Goal: Transaction & Acquisition: Purchase product/service

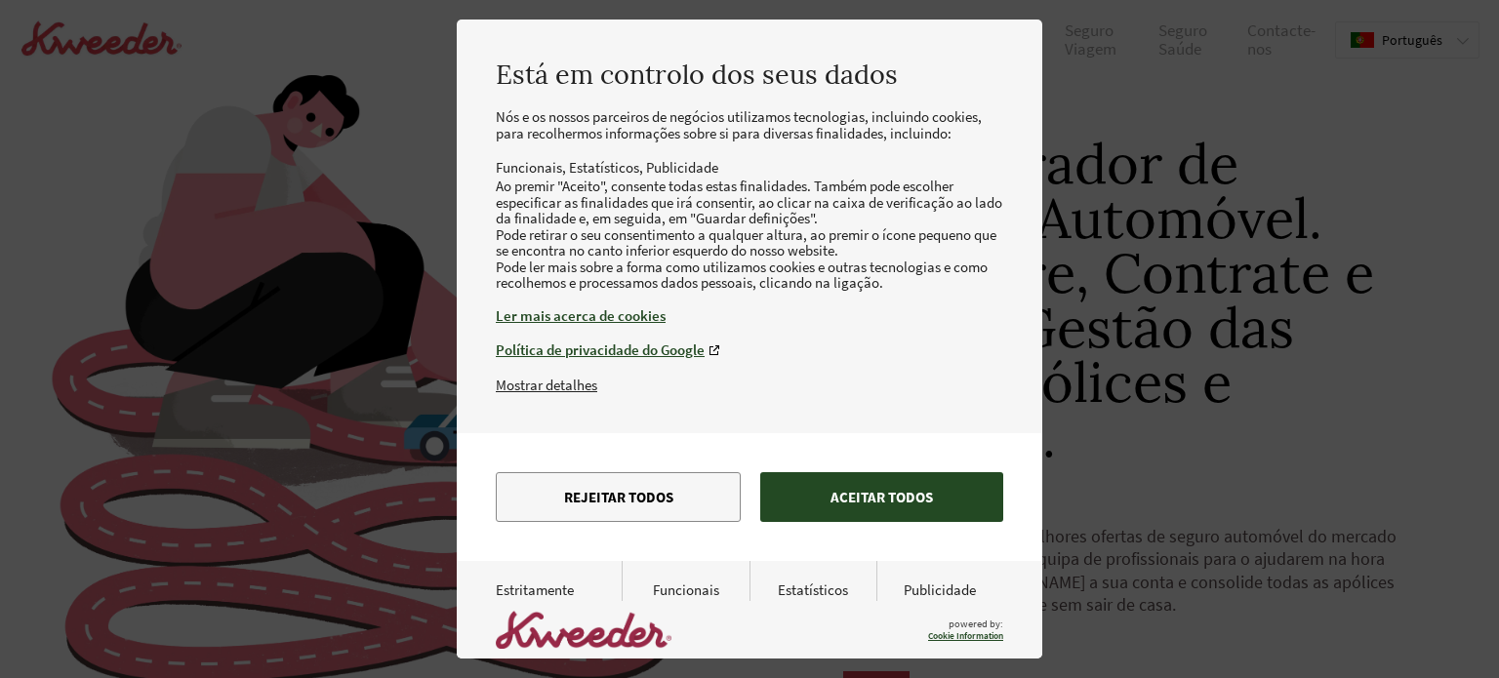
click at [890, 522] on button "Aceitar todos" at bounding box center [881, 497] width 243 height 50
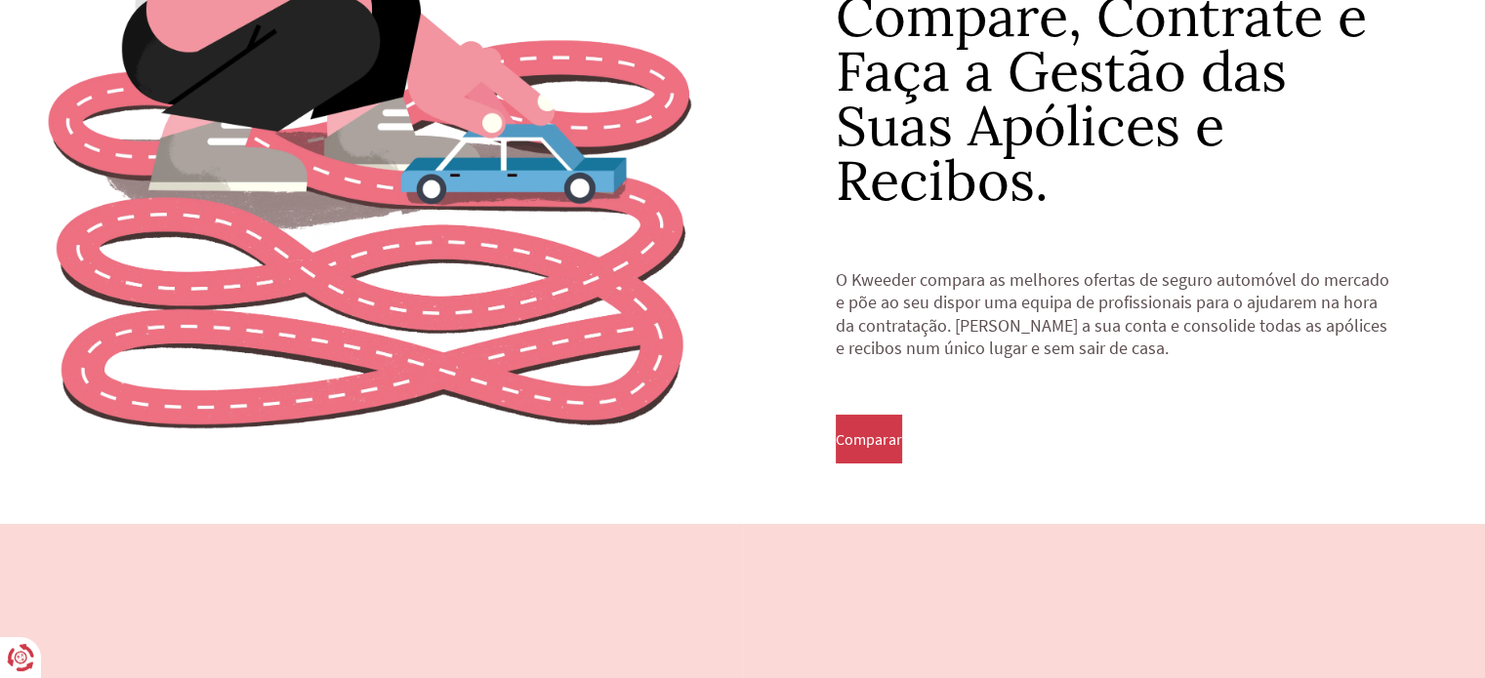
scroll to position [281, 0]
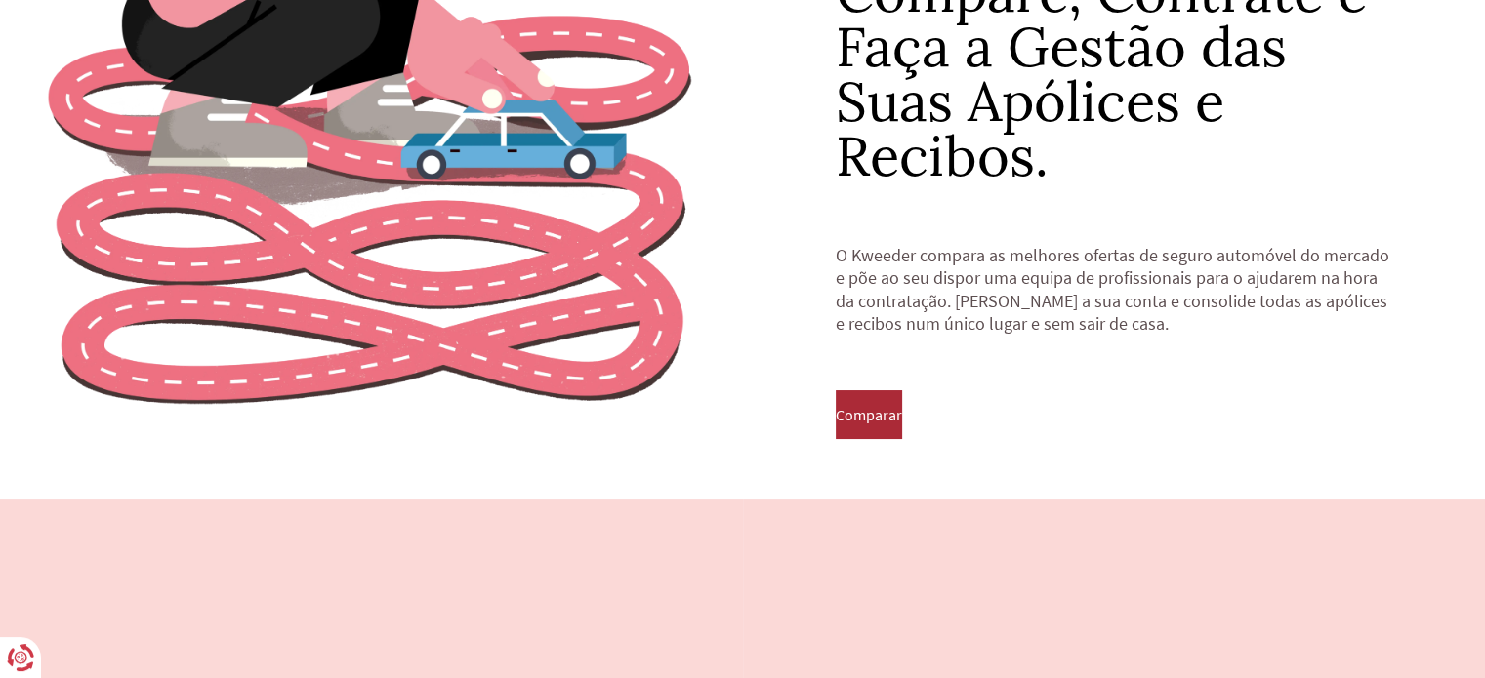
click at [902, 418] on button "Comparar" at bounding box center [869, 414] width 66 height 49
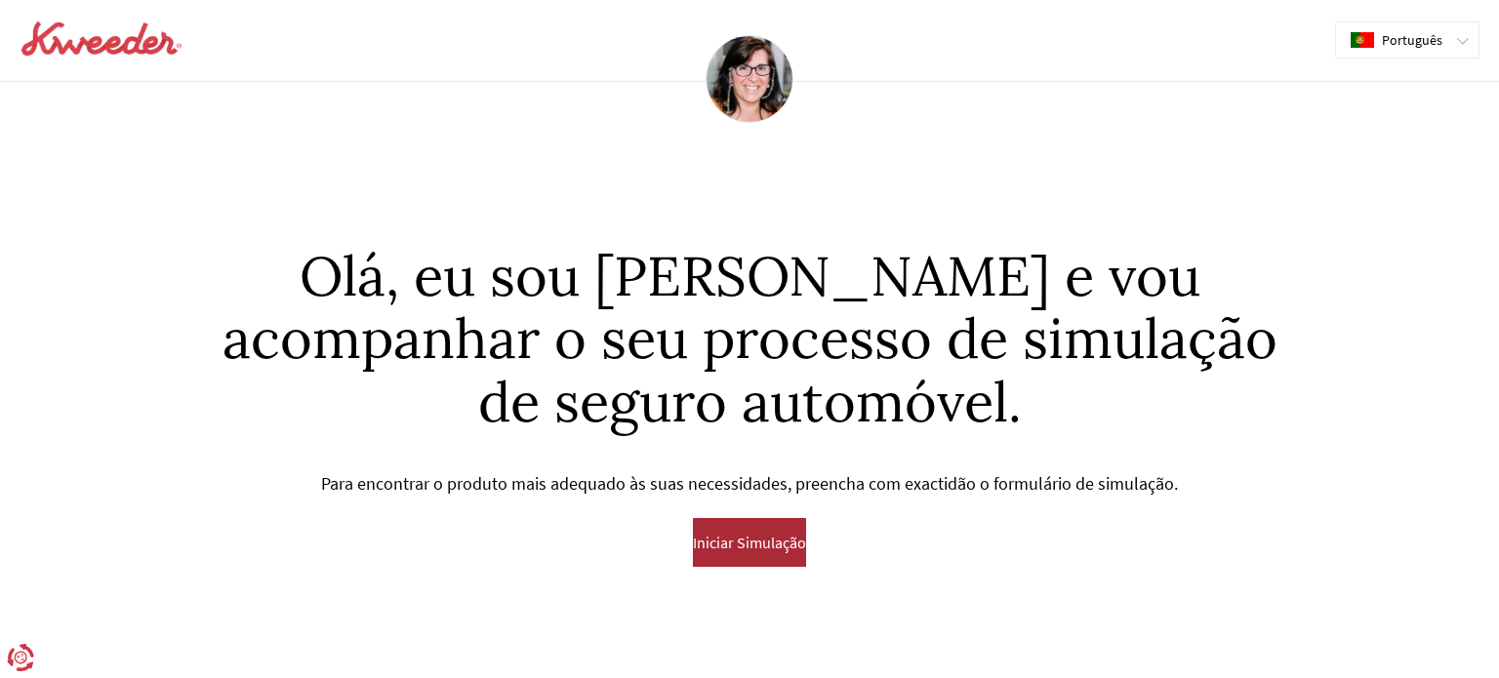
click at [731, 556] on button "Iniciar Simulação" at bounding box center [749, 542] width 113 height 49
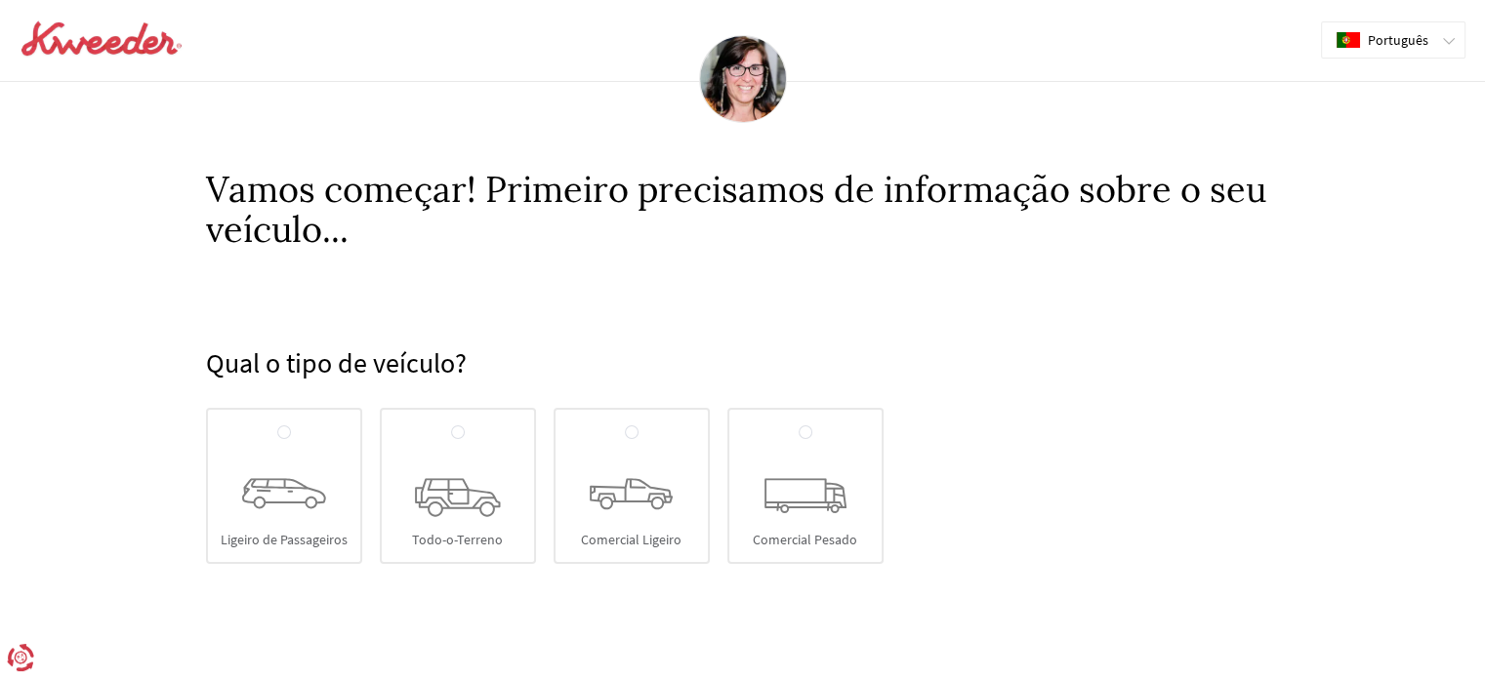
click at [325, 501] on div "Ligeiro de Passageiros" at bounding box center [284, 486] width 156 height 156
radio input "true"
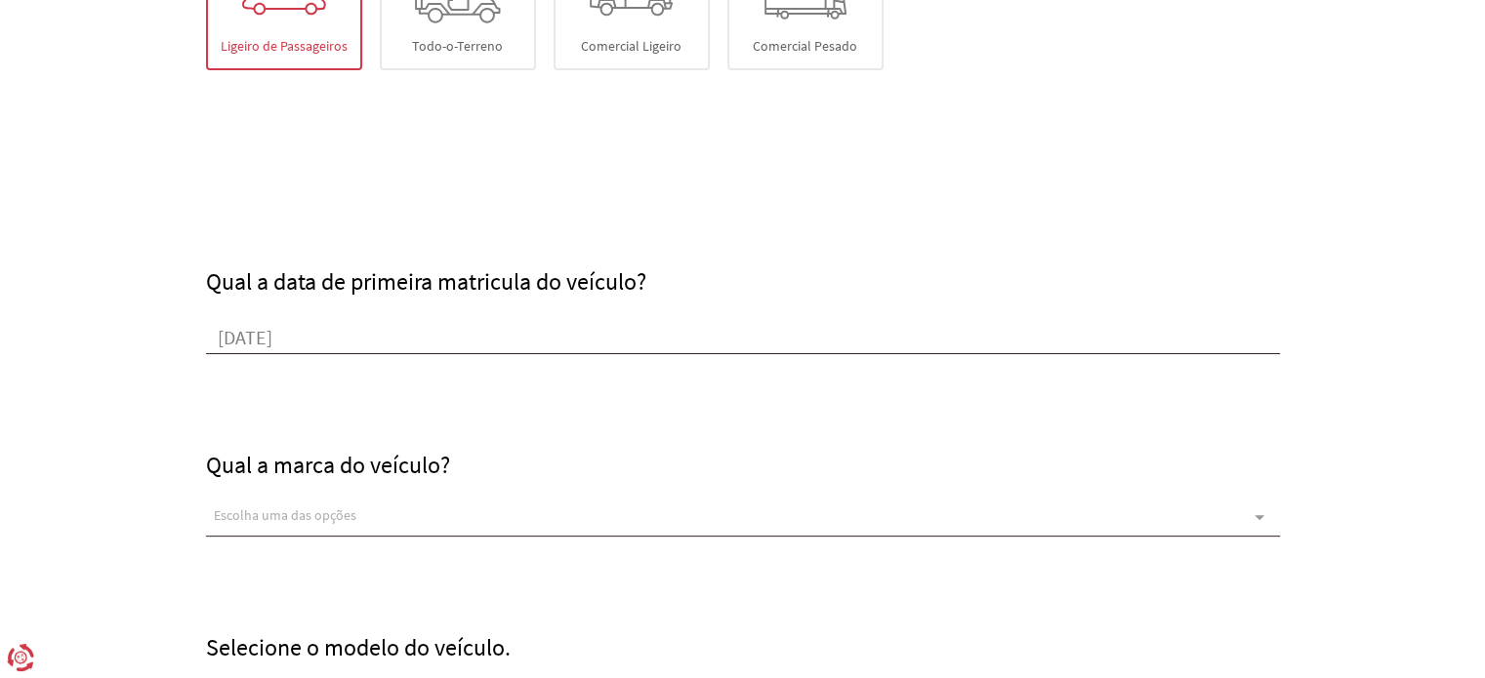
type input "[DATE]"
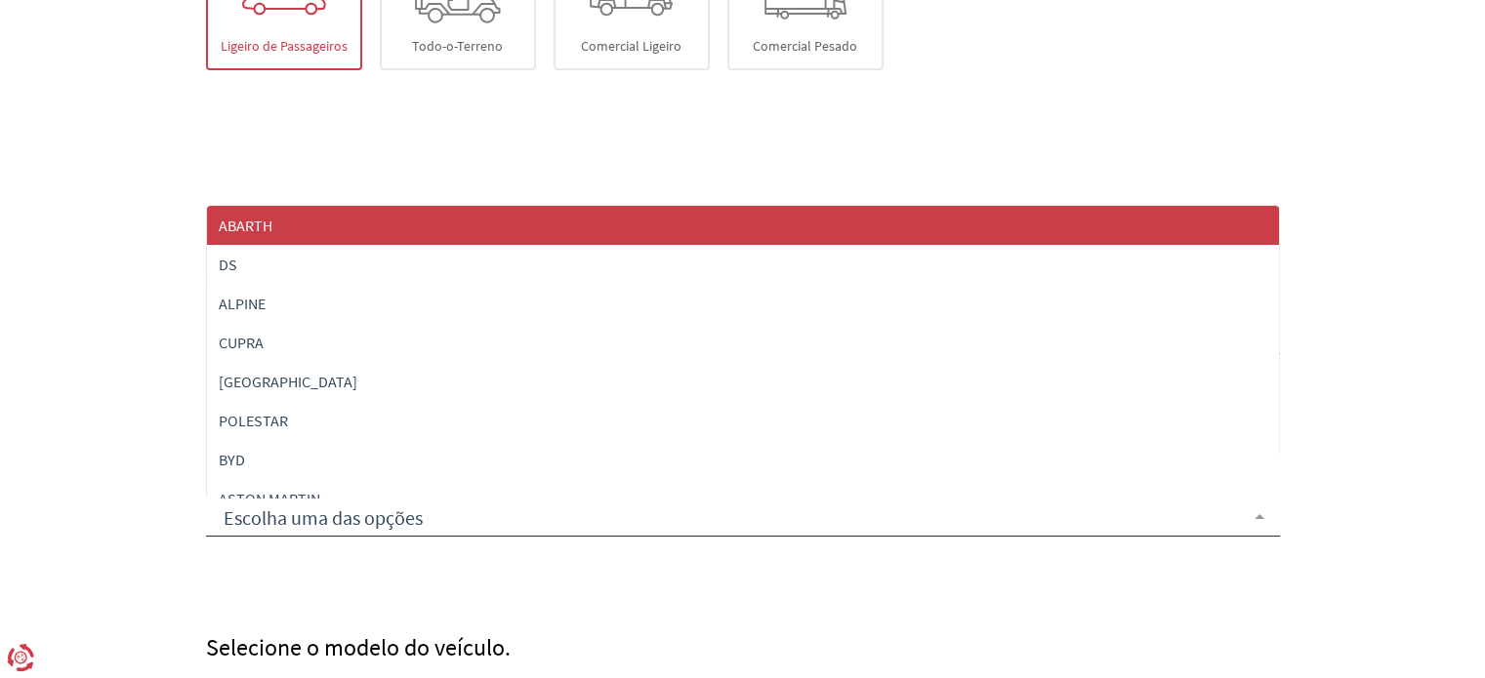
click at [514, 516] on div at bounding box center [743, 517] width 1074 height 39
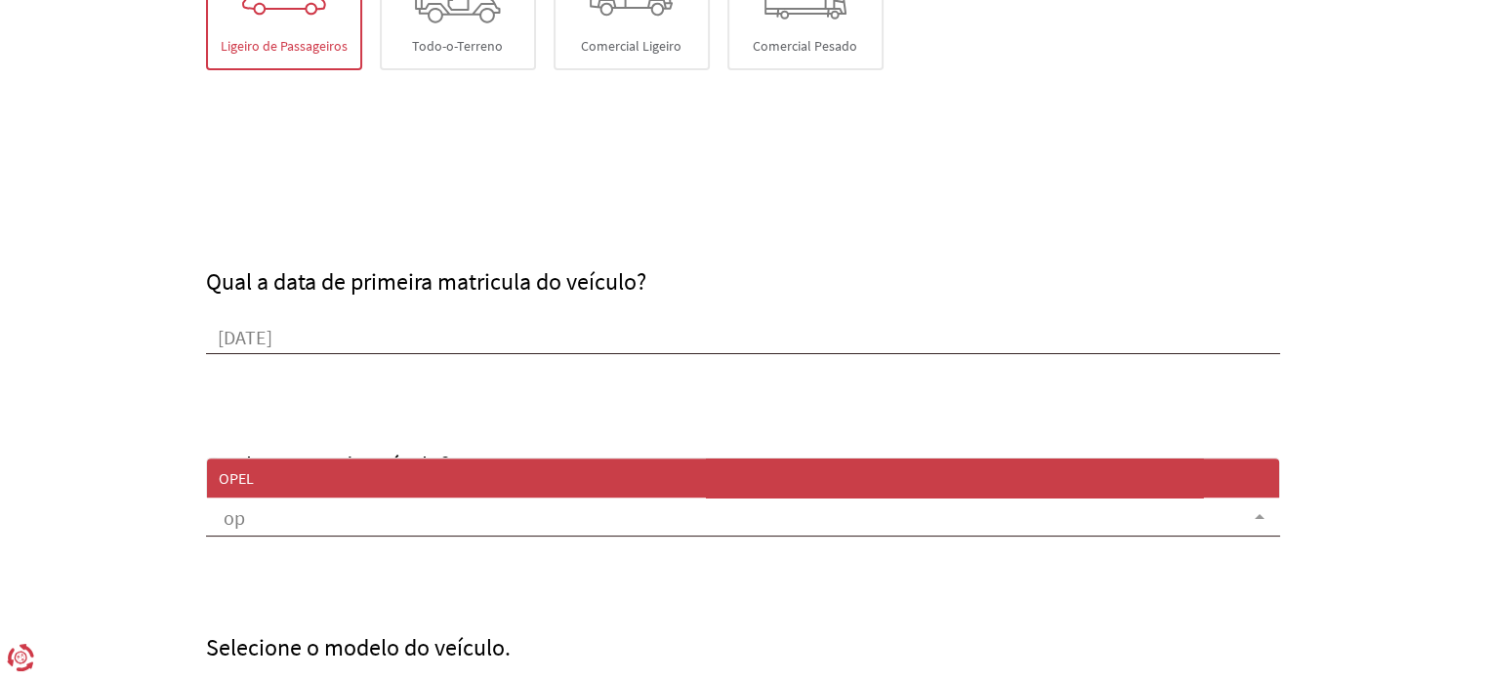
type input "ope"
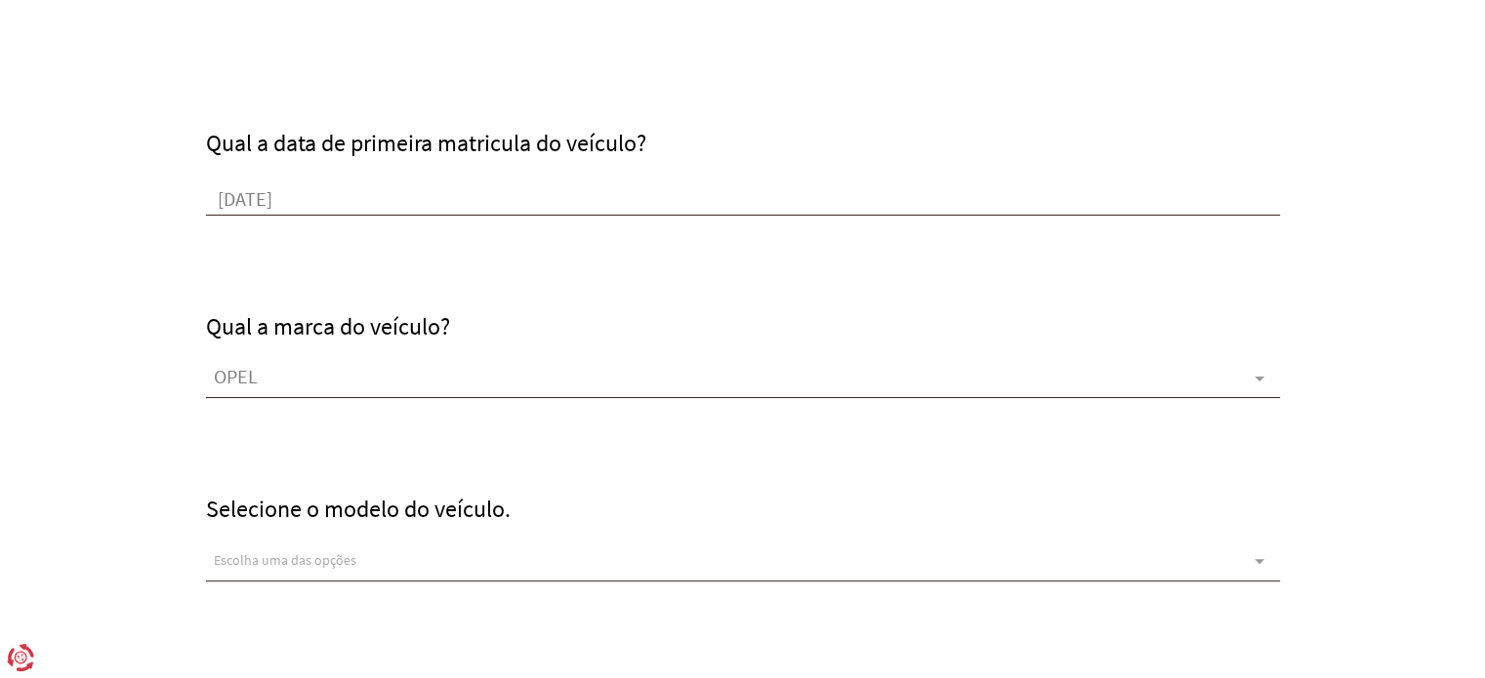
scroll to position [635, 0]
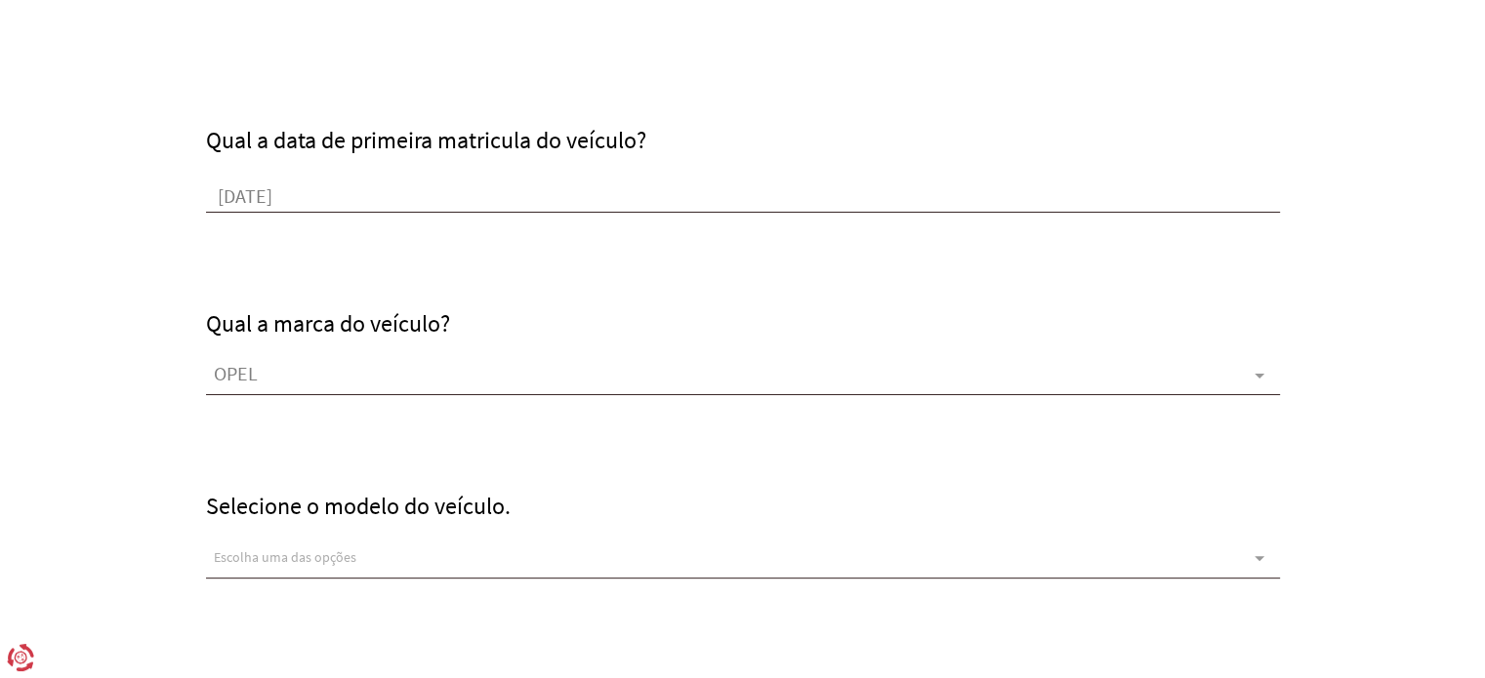
click at [476, 542] on div "Escolha uma das opções" at bounding box center [743, 559] width 1074 height 39
type input "m"
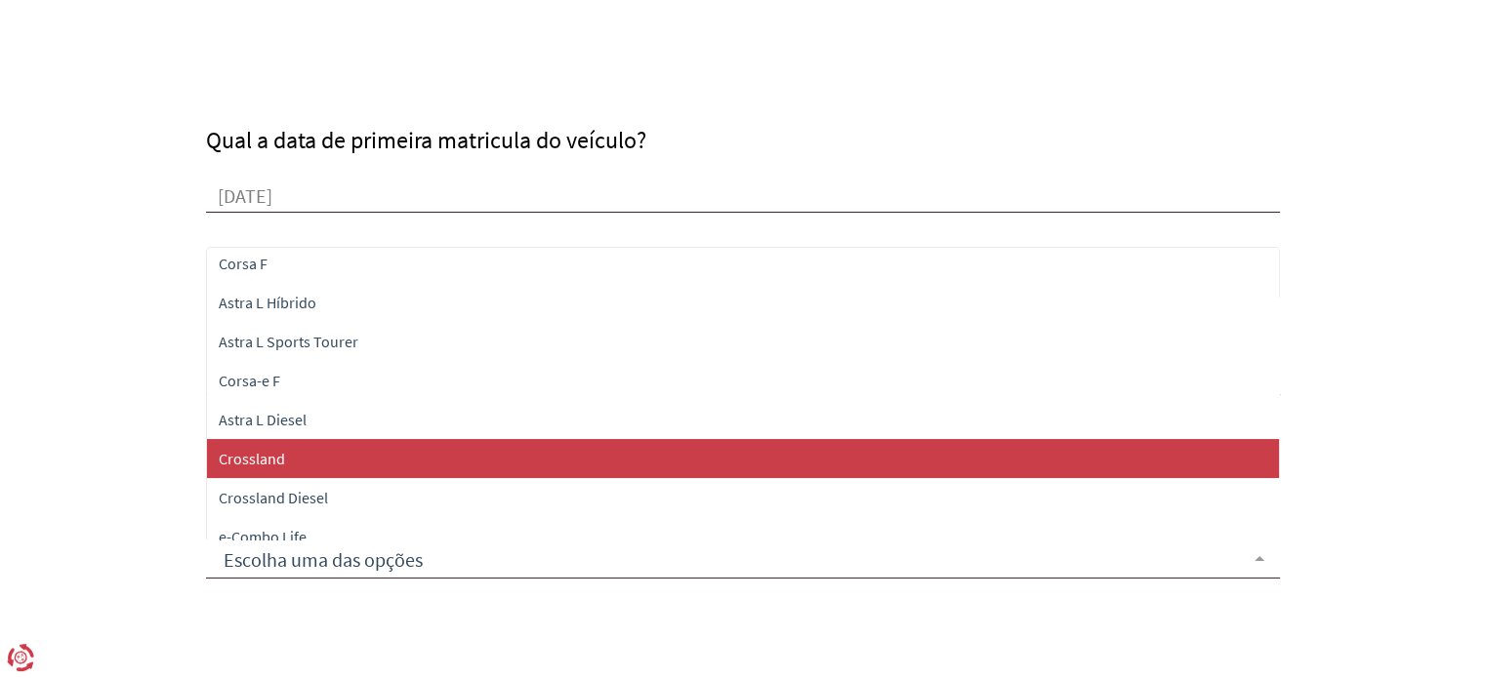
scroll to position [215, 0]
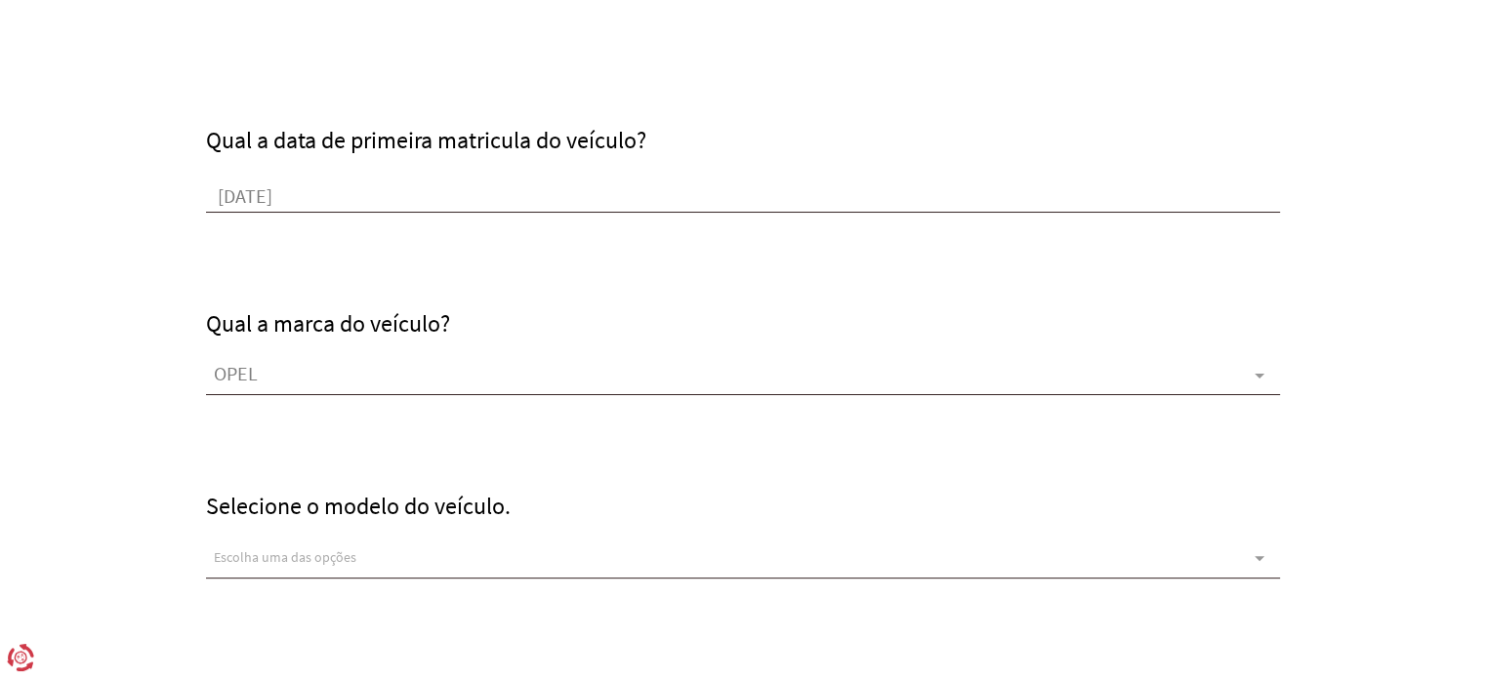
click at [190, 479] on div "Qual o tipo de veículo? [GEOGRAPHIC_DATA] Todo-o-Terreno Comercial Ligeiro Come…" at bounding box center [742, 279] width 1113 height 1330
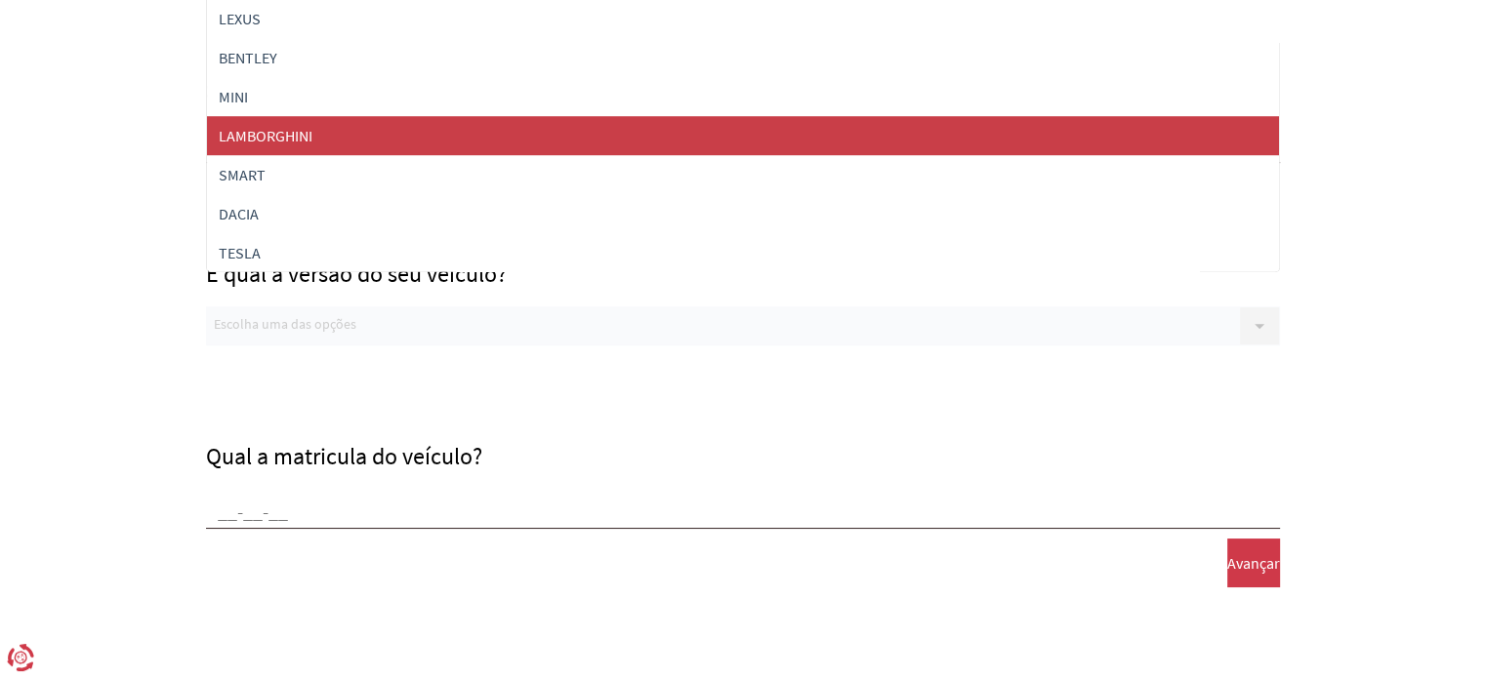
scroll to position [1056, 0]
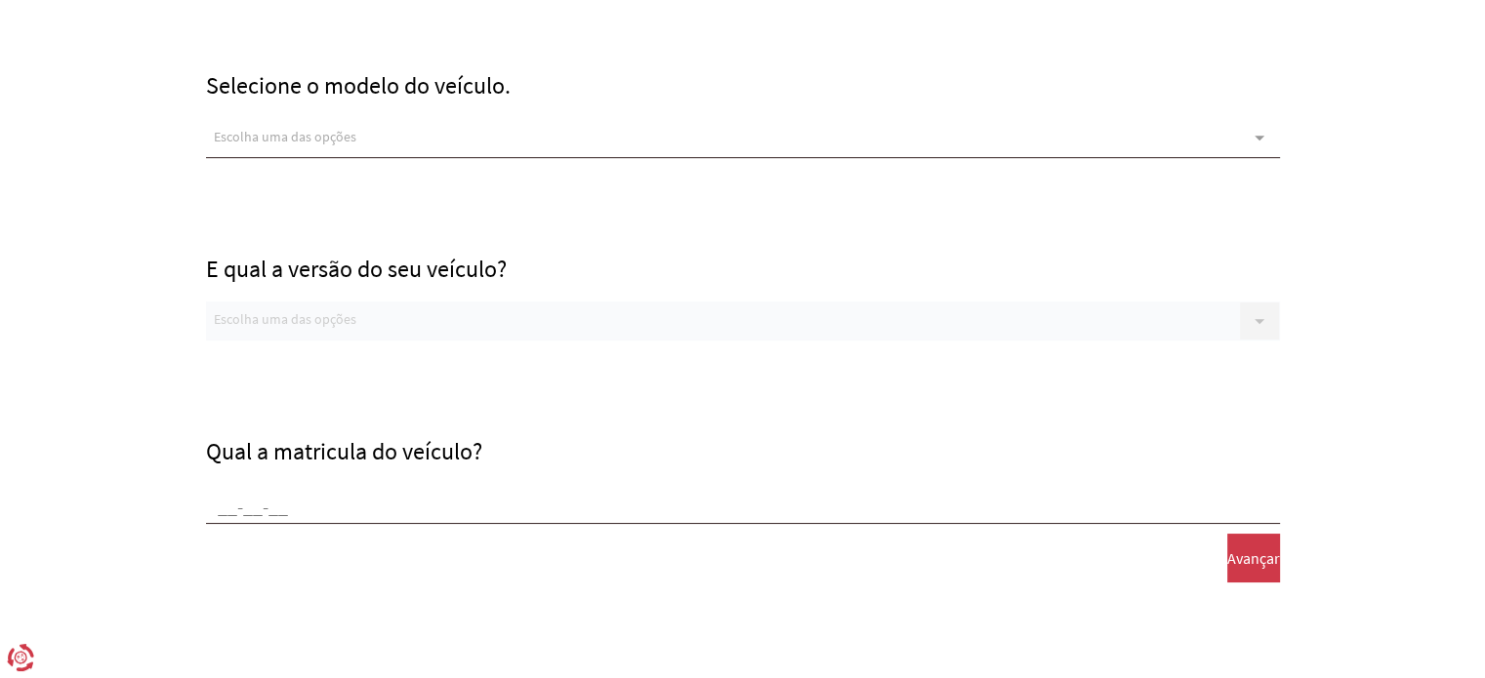
click at [297, 316] on div "E qual a versão do seu veículo? Escolha uma das opções Sem opções disponiveis, …" at bounding box center [743, 250] width 1074 height 184
click at [314, 121] on div "Escolha uma das opções" at bounding box center [743, 138] width 1074 height 39
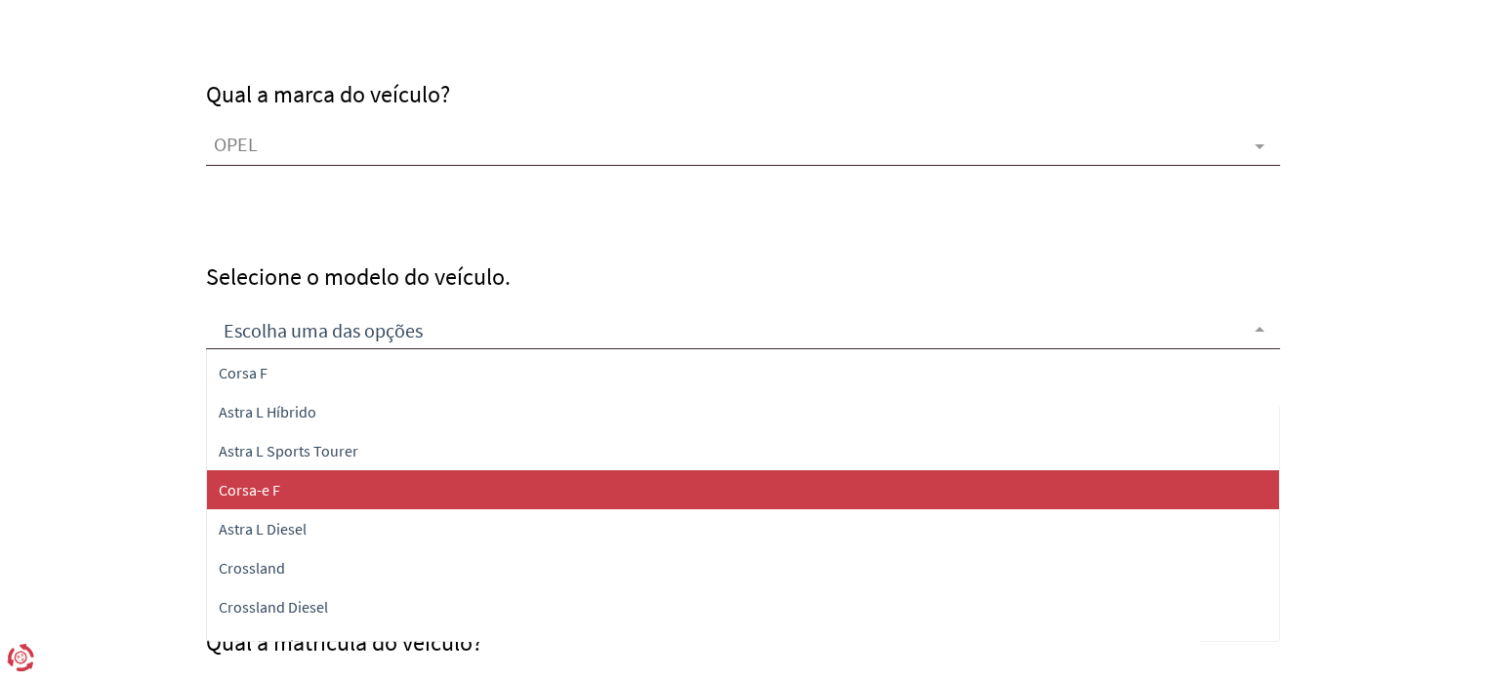
scroll to position [215, 0]
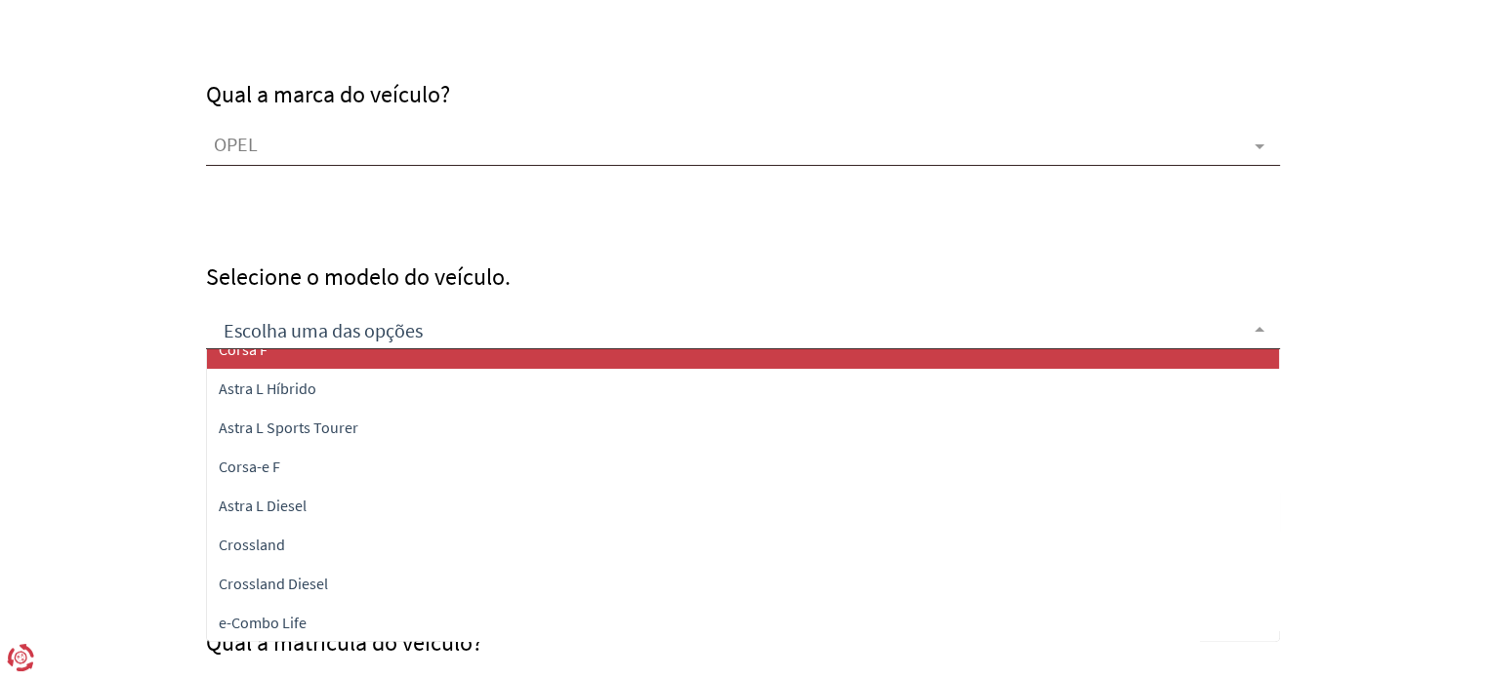
click at [1378, 276] on form "Qual o tipo de veículo? [GEOGRAPHIC_DATA] Todo-o-Terreno Comercial Ligeiro Come…" at bounding box center [742, 187] width 1485 height 1604
